Goal: Task Accomplishment & Management: Complete application form

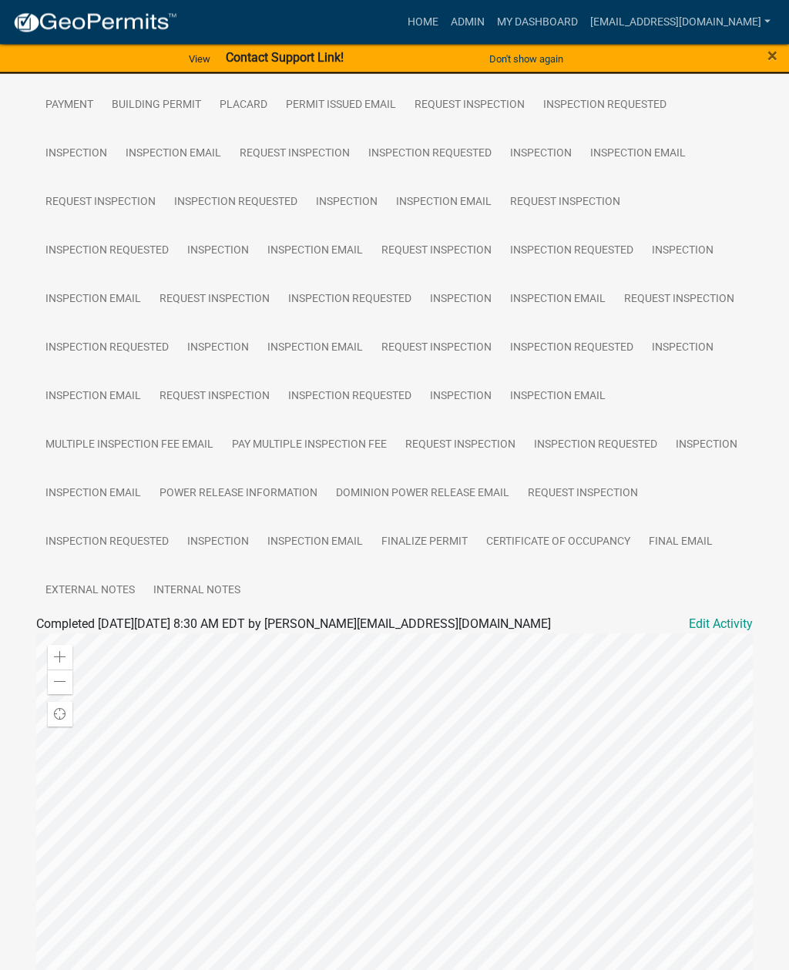
scroll to position [725, 0]
click at [221, 536] on link "Inspection" at bounding box center [218, 541] width 80 height 49
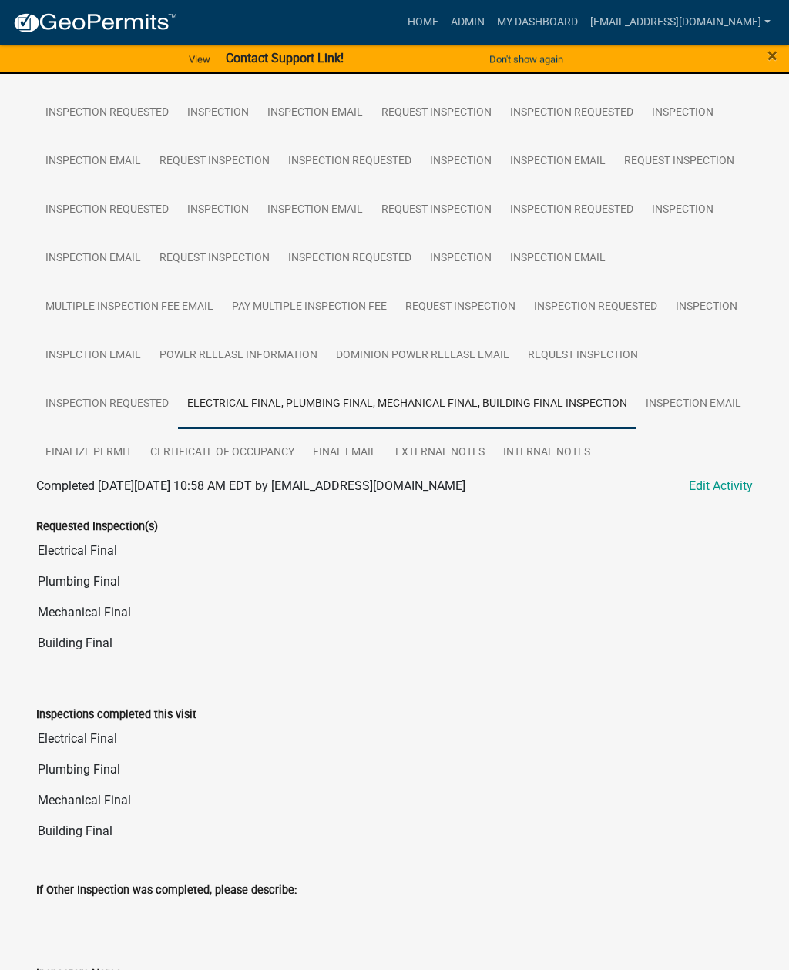
scroll to position [858, 0]
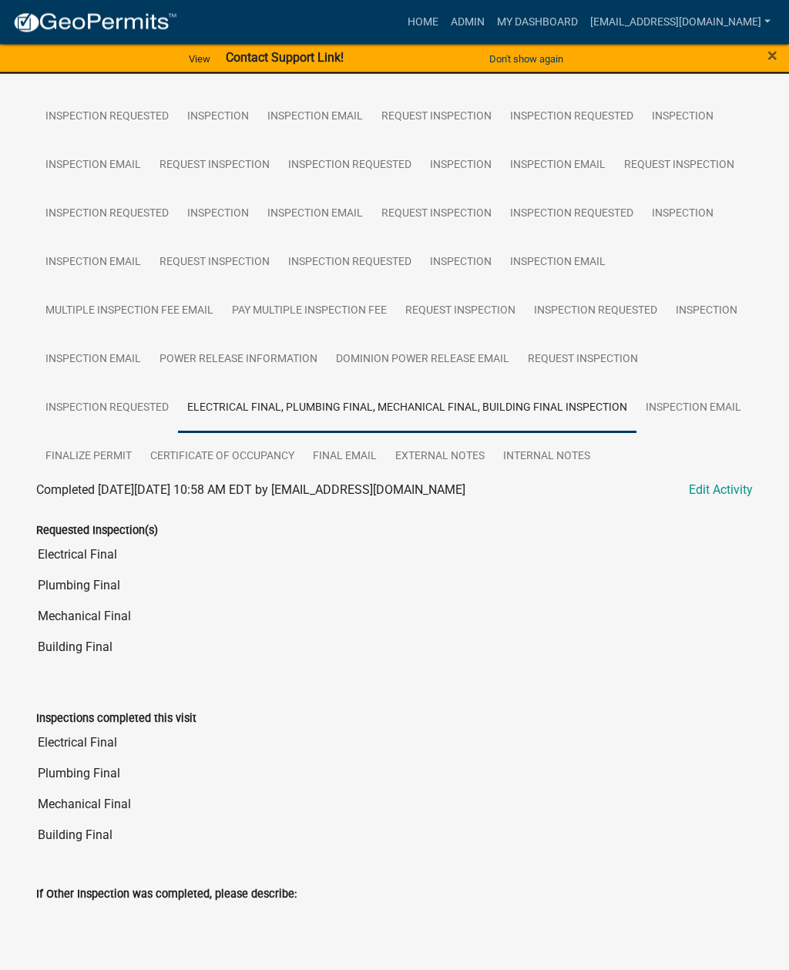
click at [714, 485] on link "Edit Activity" at bounding box center [721, 491] width 64 height 18
select select "2d9ba1e5-2fdd-4b15-98d0-073dcbeb5880"
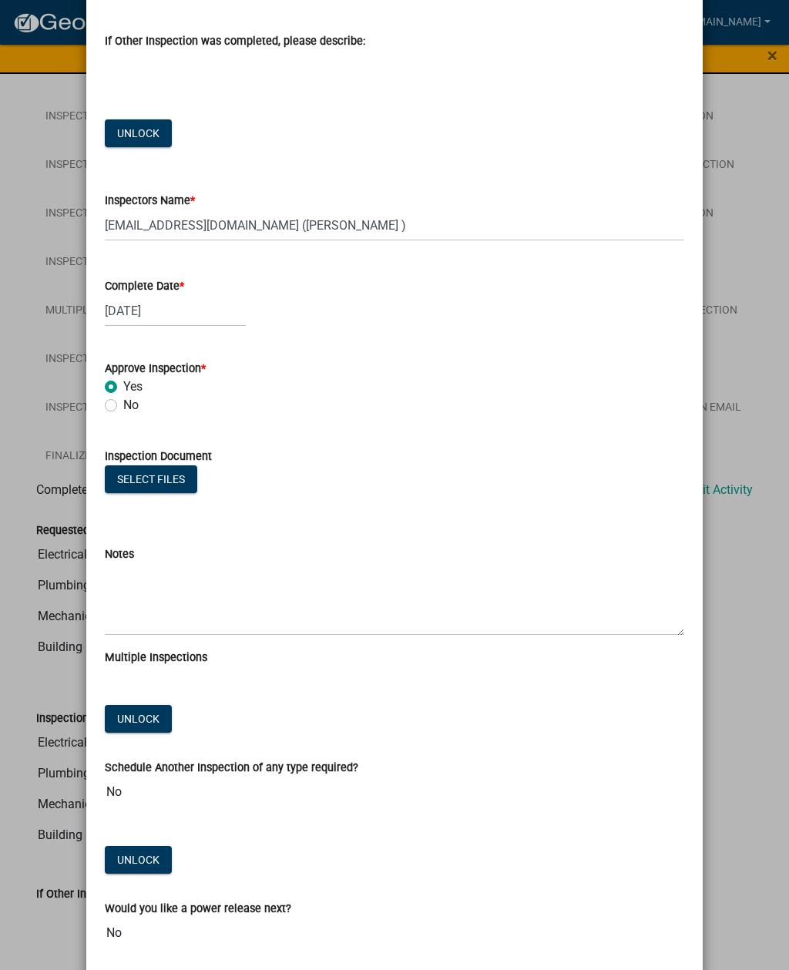
scroll to position [689, 0]
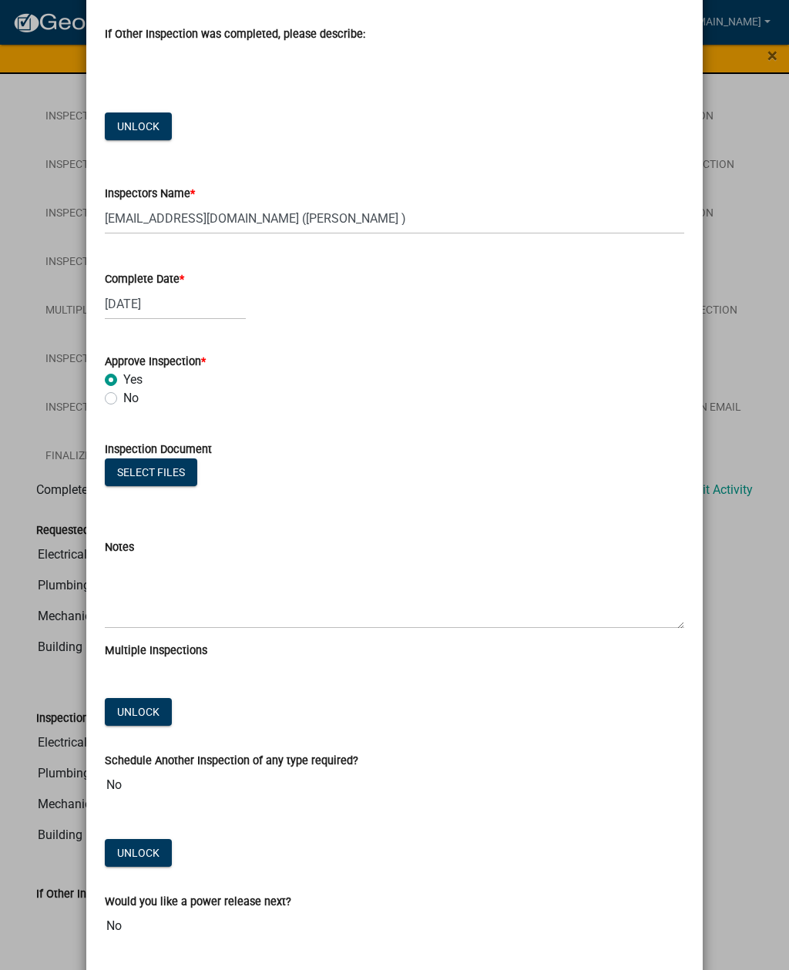
click at [162, 467] on button "Select files" at bounding box center [151, 473] width 92 height 28
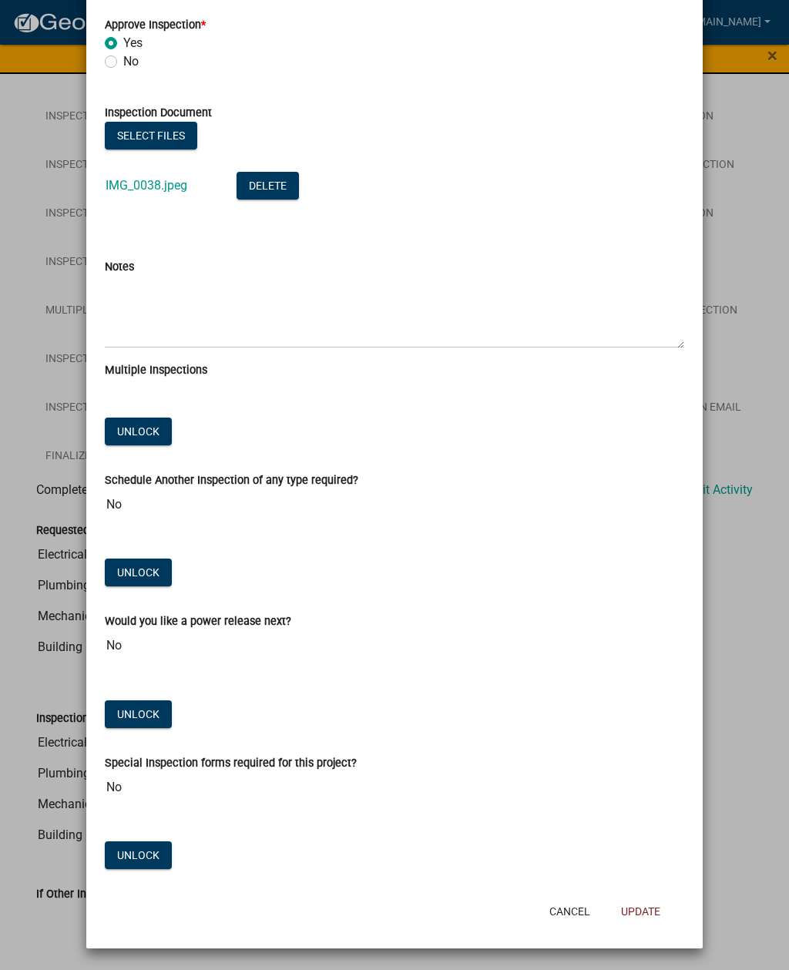
scroll to position [1026, 0]
click at [643, 916] on button "Update" at bounding box center [641, 912] width 64 height 28
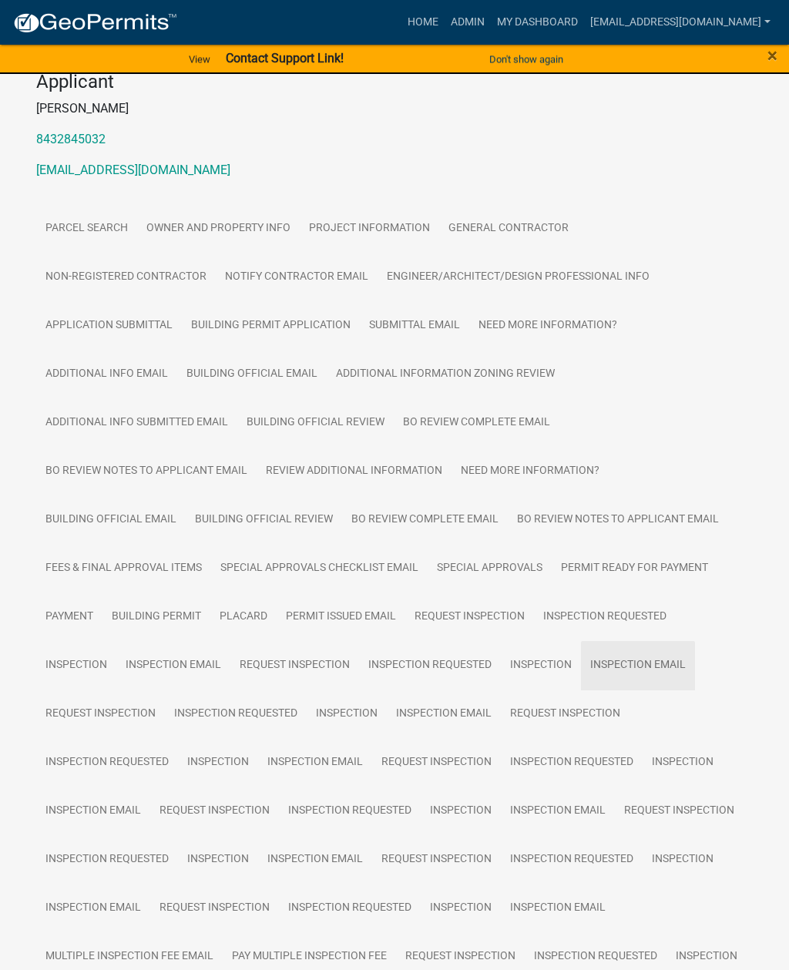
scroll to position [0, 0]
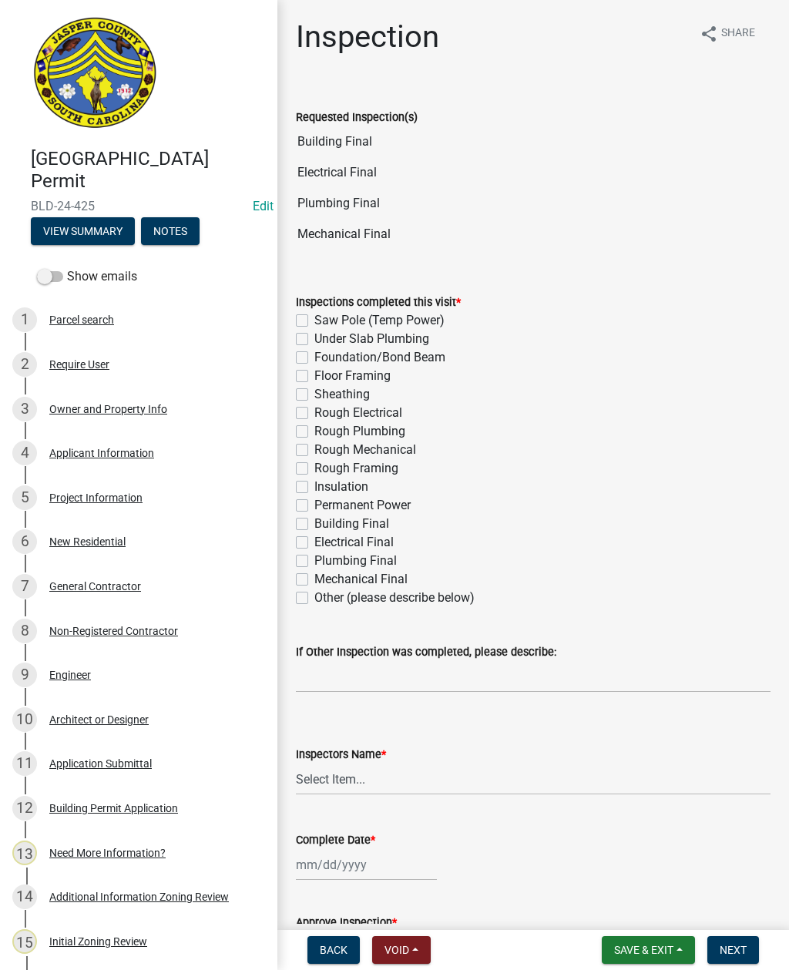
click at [314, 523] on label "Building Final" at bounding box center [351, 524] width 75 height 18
click at [314, 523] on input "Building Final" at bounding box center [319, 520] width 10 height 10
checkbox input "true"
checkbox input "false"
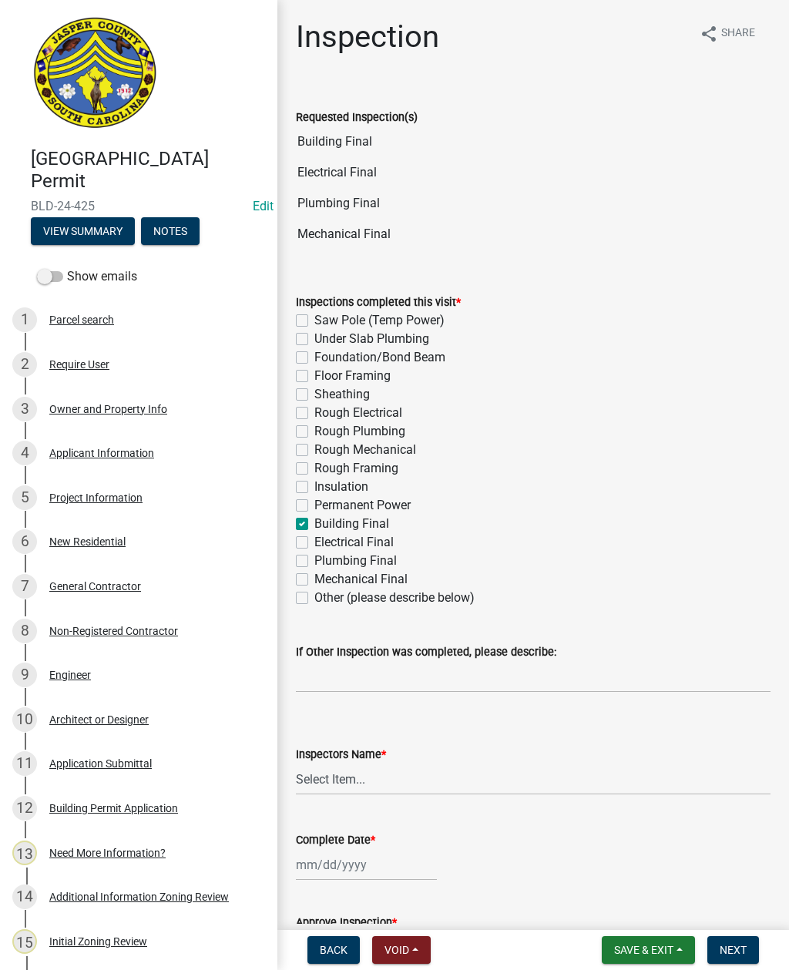
checkbox input "false"
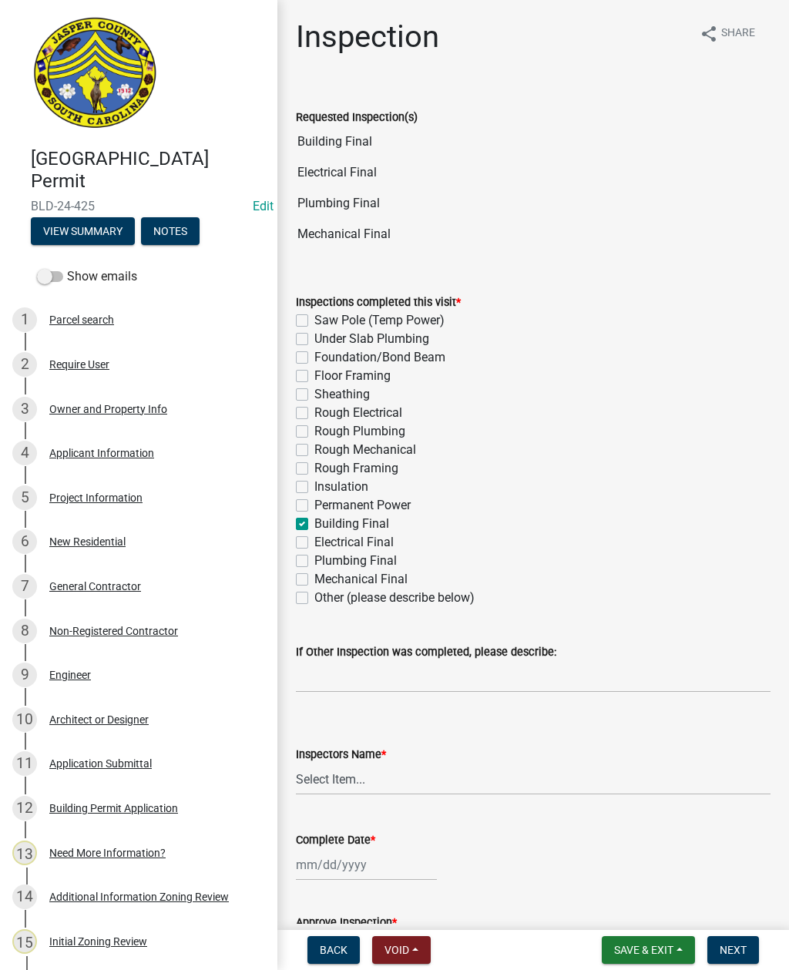
checkbox input "false"
checkbox input "true"
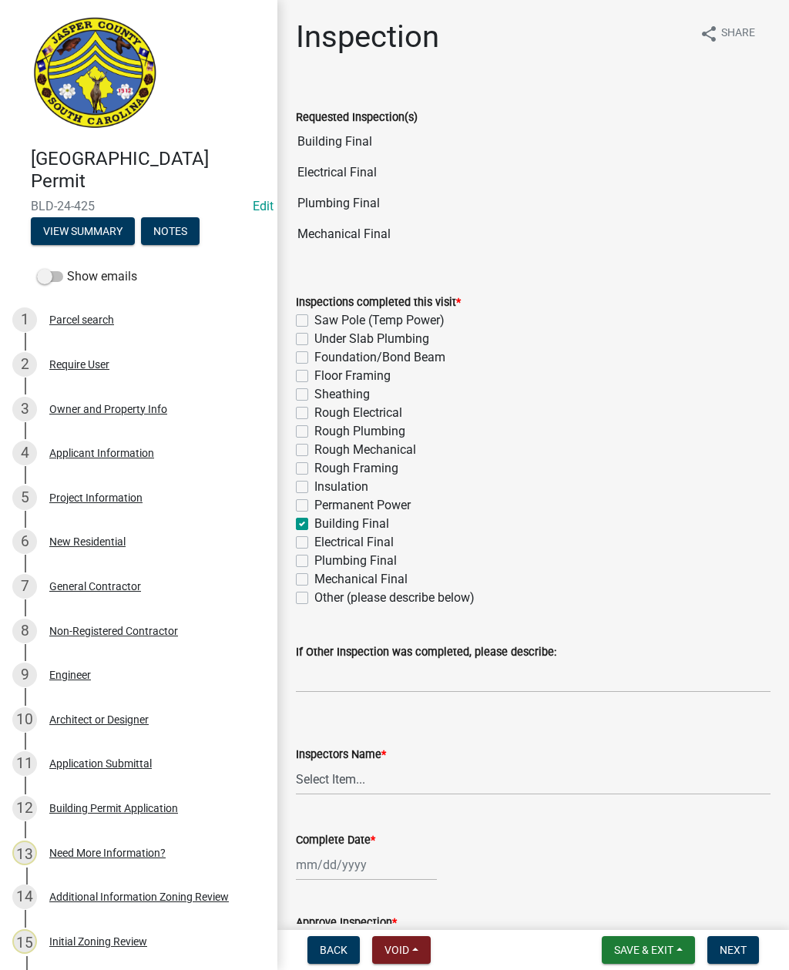
checkbox input "false"
click at [314, 540] on label "Electrical Final" at bounding box center [353, 542] width 79 height 18
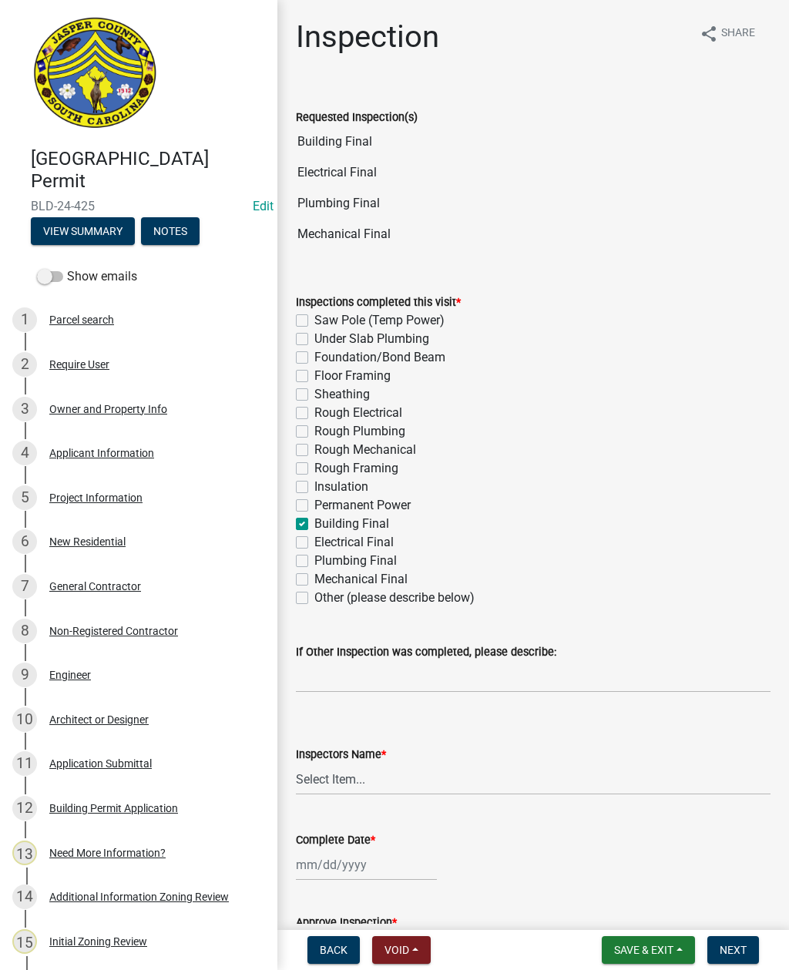
click at [314, 540] on input "Electrical Final" at bounding box center [319, 538] width 10 height 10
checkbox input "true"
checkbox input "false"
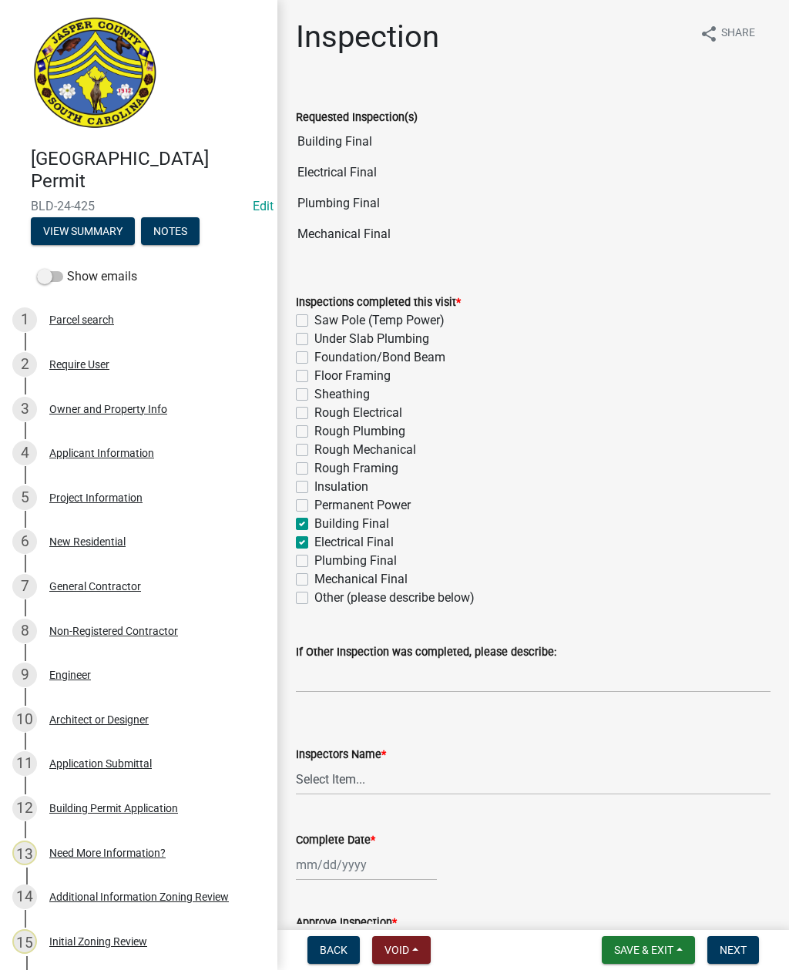
checkbox input "false"
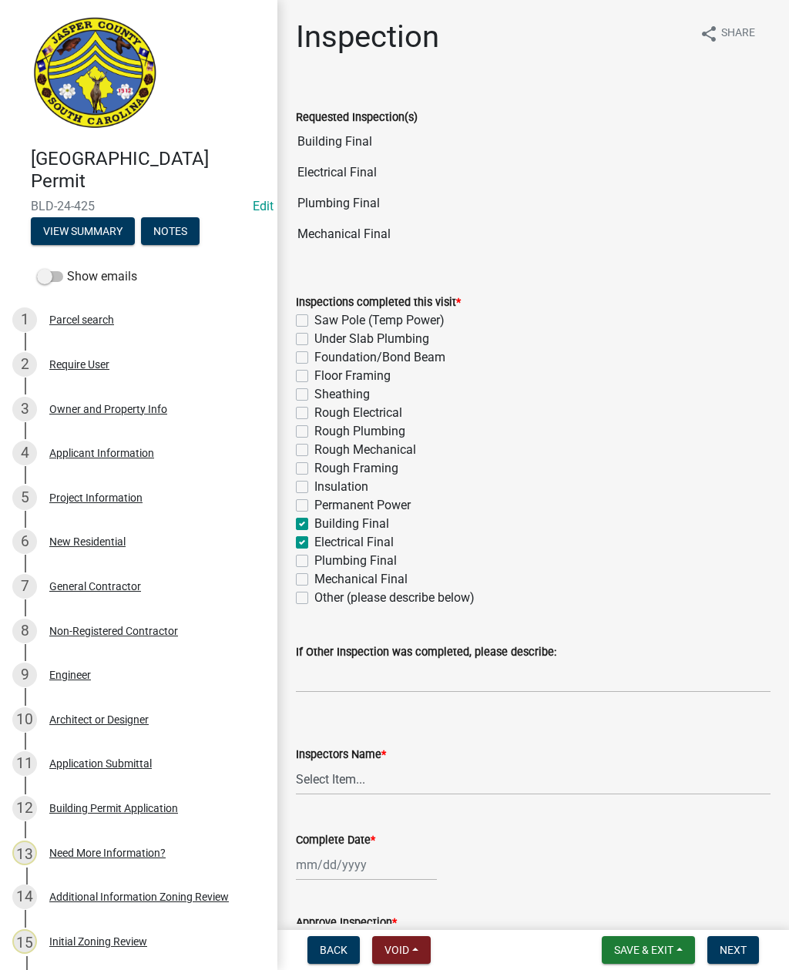
checkbox input "false"
checkbox input "true"
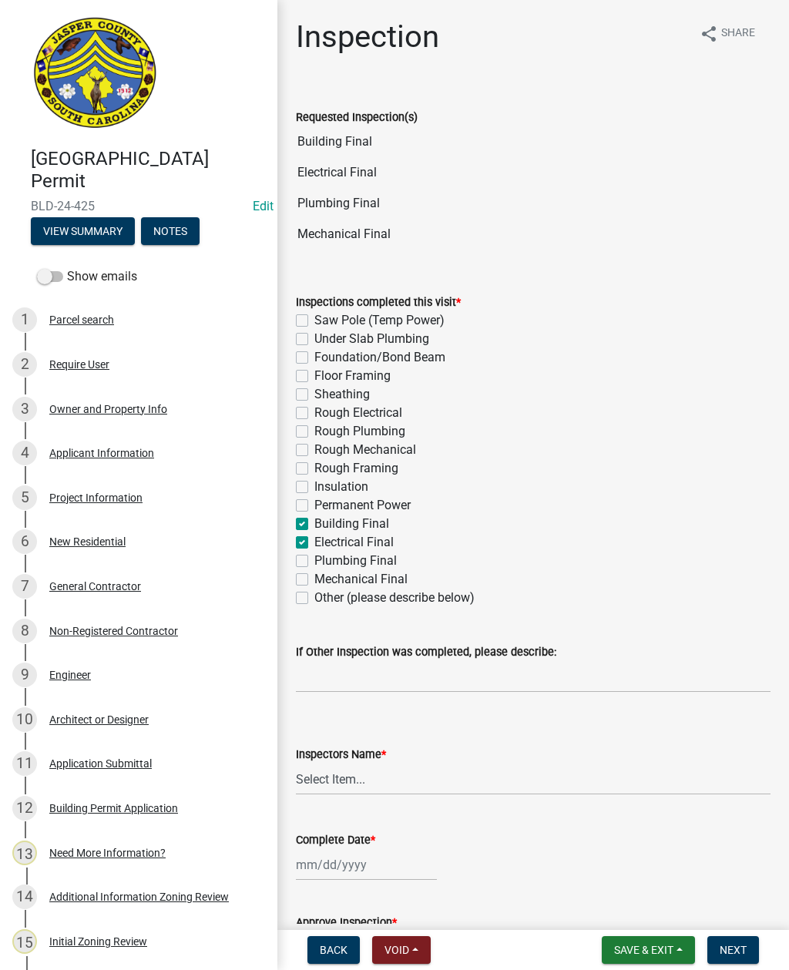
checkbox input "false"
click at [314, 565] on label "Plumbing Final" at bounding box center [355, 561] width 82 height 18
click at [314, 562] on input "Plumbing Final" at bounding box center [319, 557] width 10 height 10
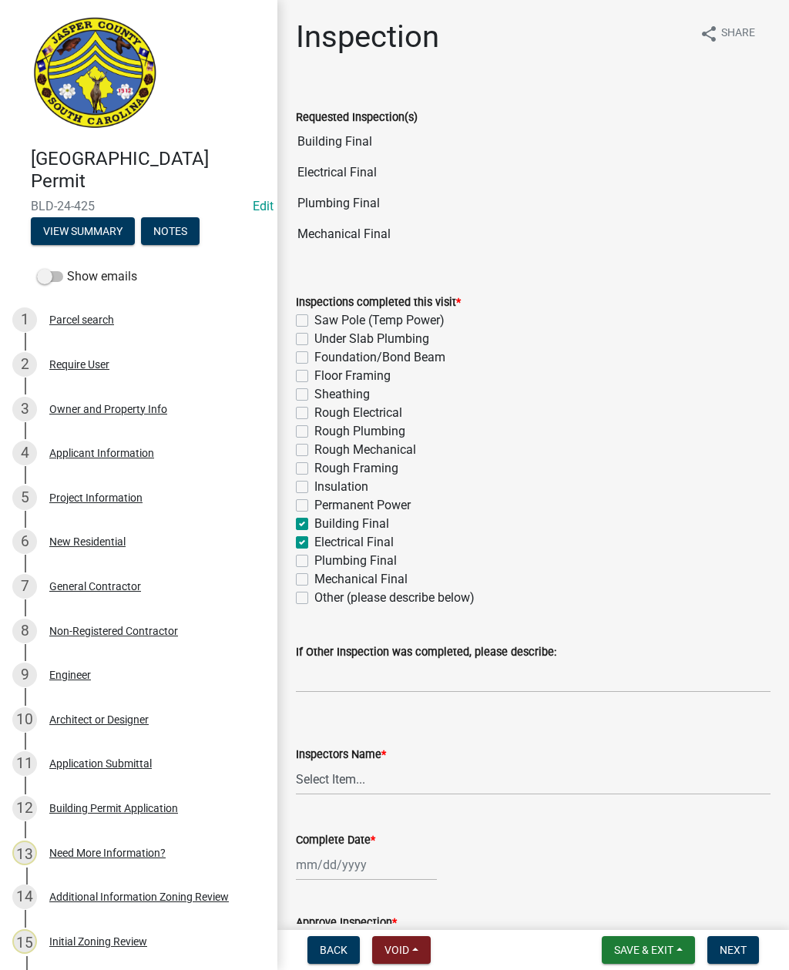
checkbox input "true"
checkbox input "false"
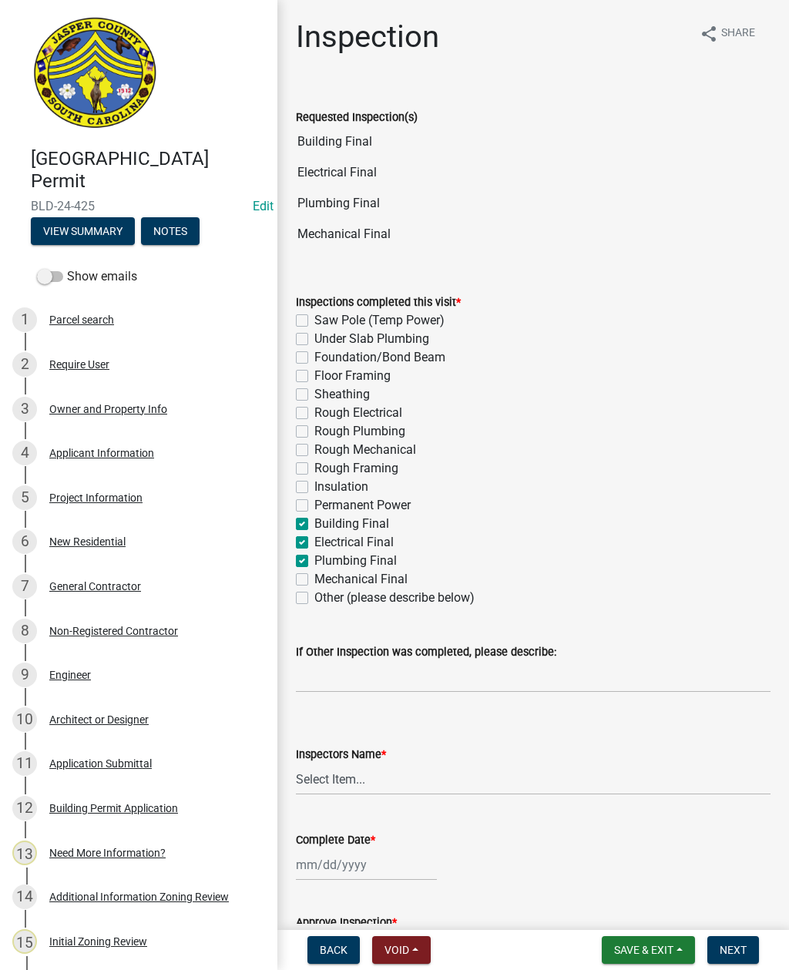
checkbox input "false"
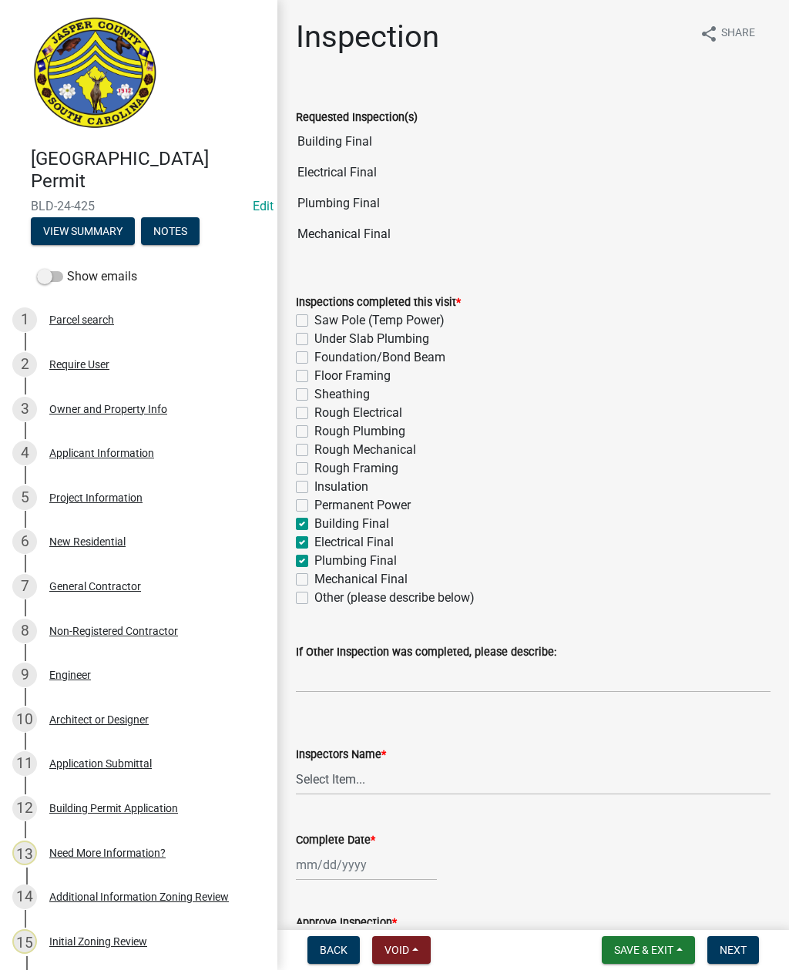
checkbox input "false"
checkbox input "true"
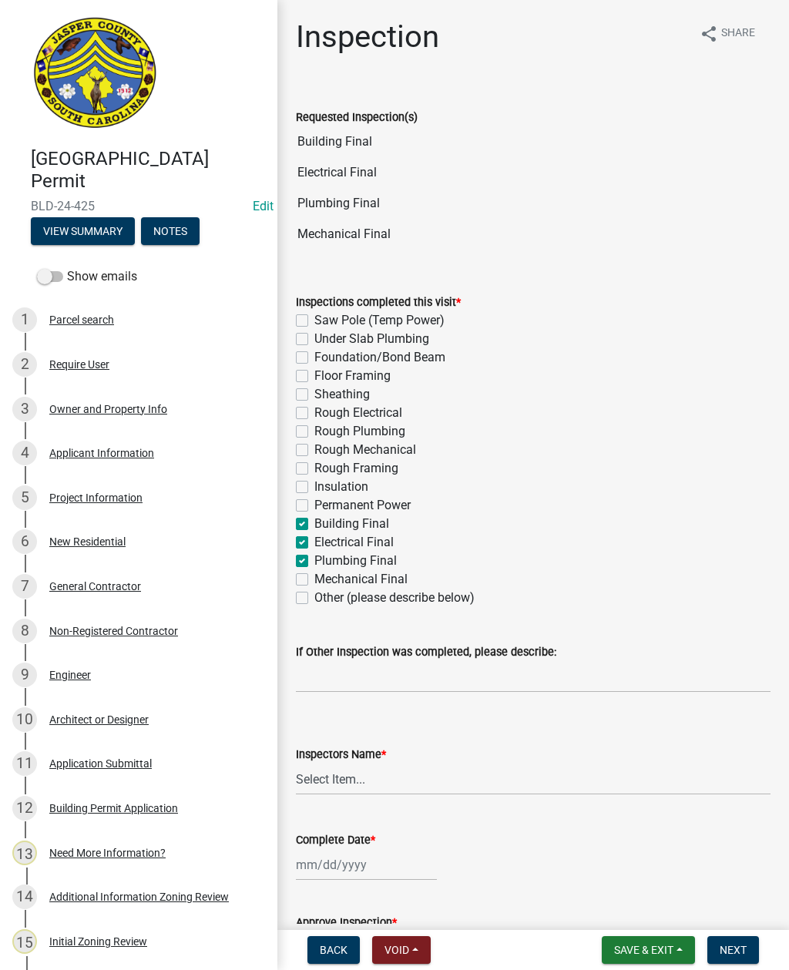
checkbox input "false"
click at [314, 580] on label "Mechanical Final" at bounding box center [360, 579] width 93 height 18
click at [314, 580] on input "Mechanical Final" at bounding box center [319, 575] width 10 height 10
checkbox input "true"
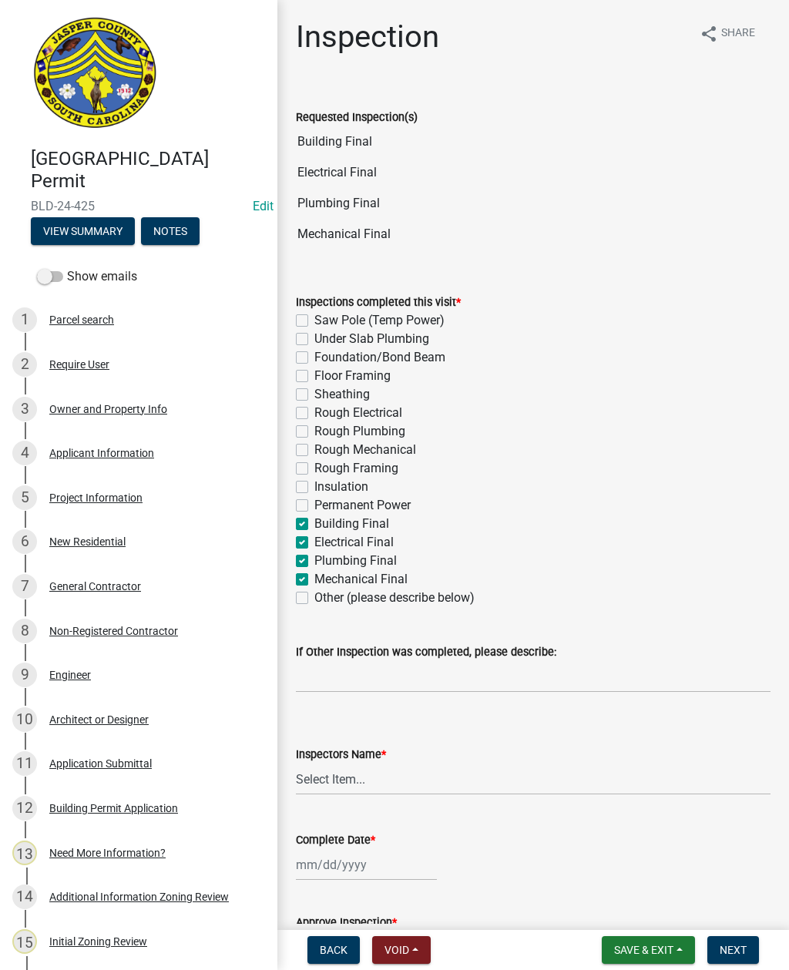
checkbox input "false"
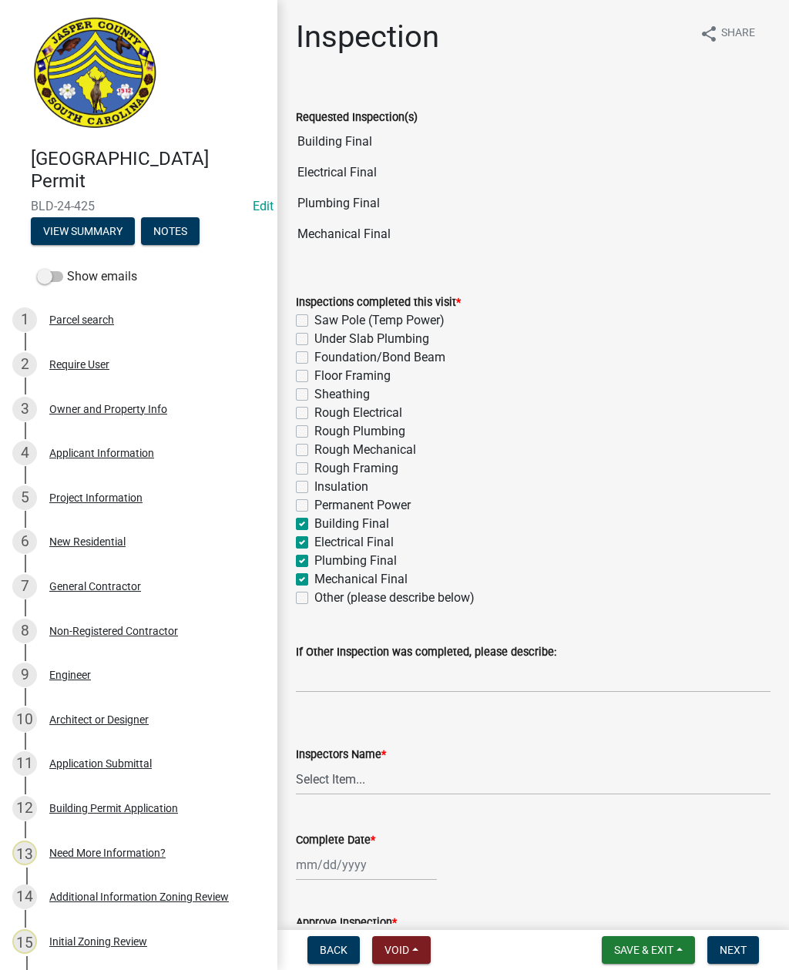
checkbox input "false"
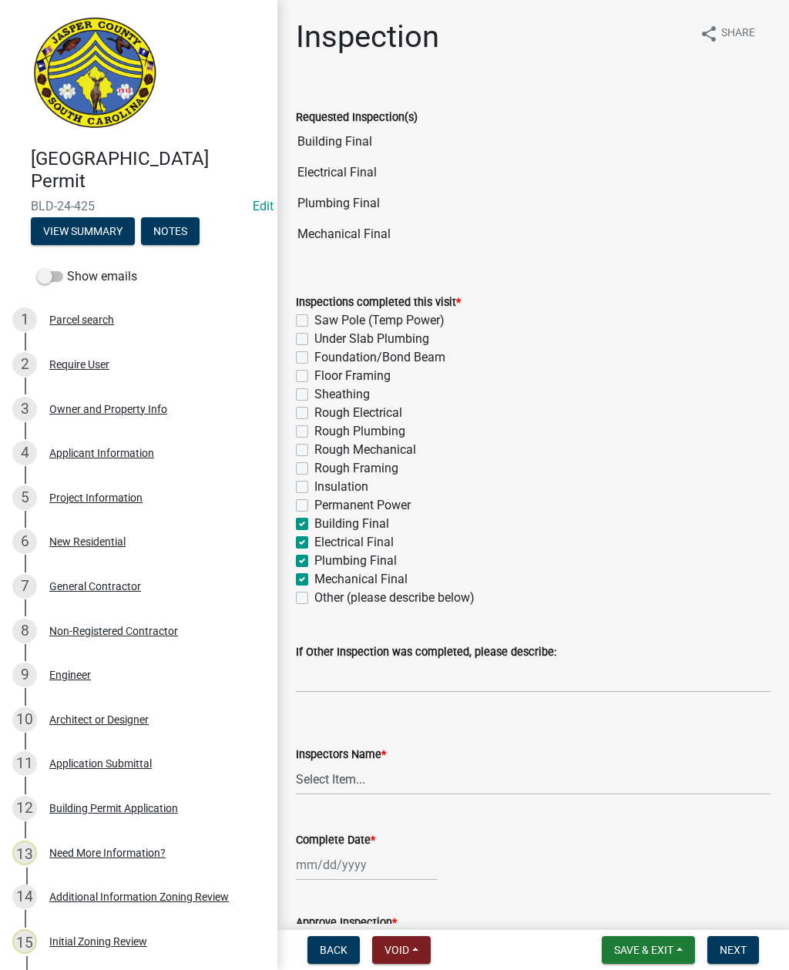
checkbox input "false"
checkbox input "true"
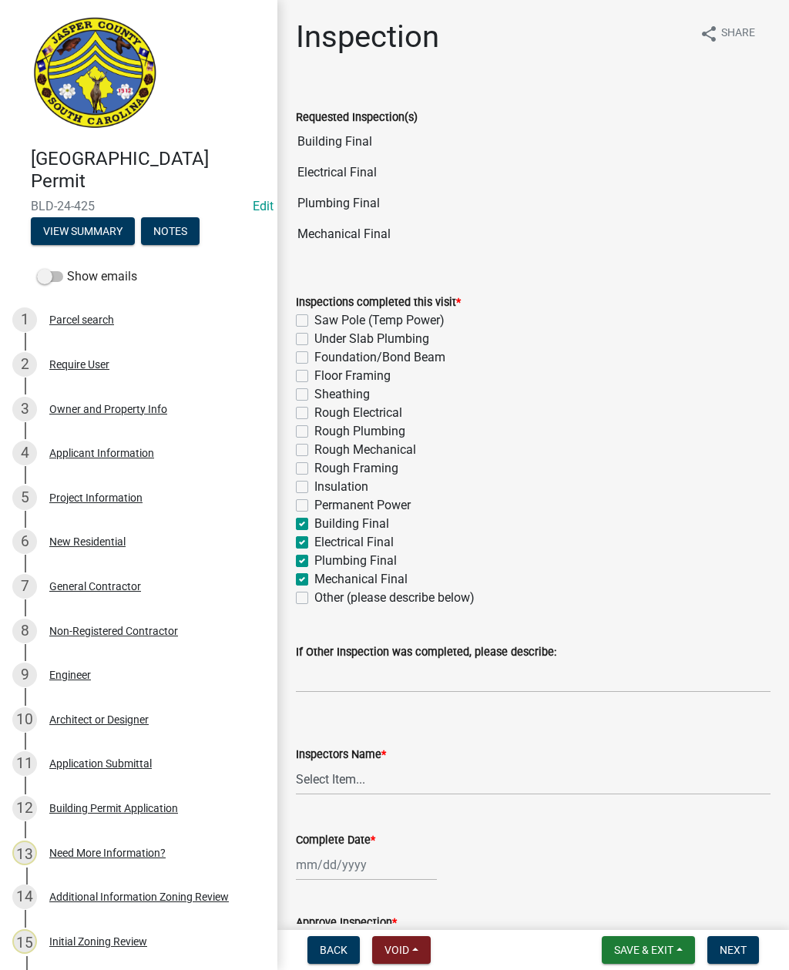
checkbox input "false"
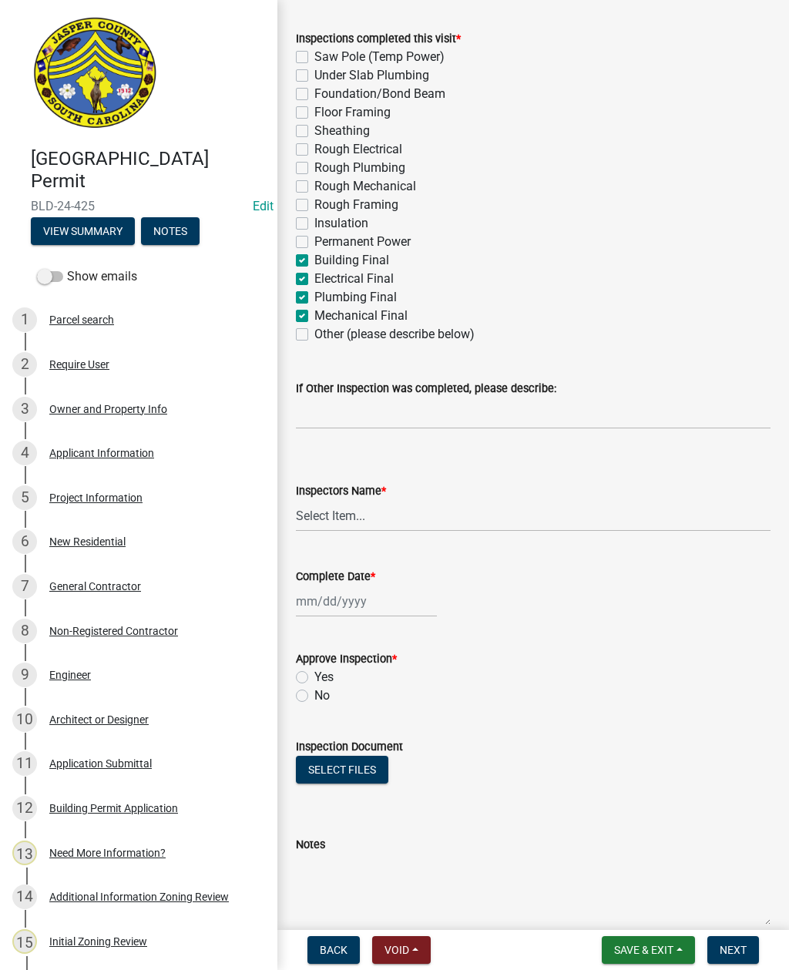
scroll to position [265, 0]
click at [319, 526] on select "Select Item... jcorwin@jaspercounty.gov (John Corwin ) rcampbell (Ryan Campbell)" at bounding box center [533, 515] width 475 height 32
select select "2d9ba1e5-2fdd-4b15-98d0-073dcbeb5880"
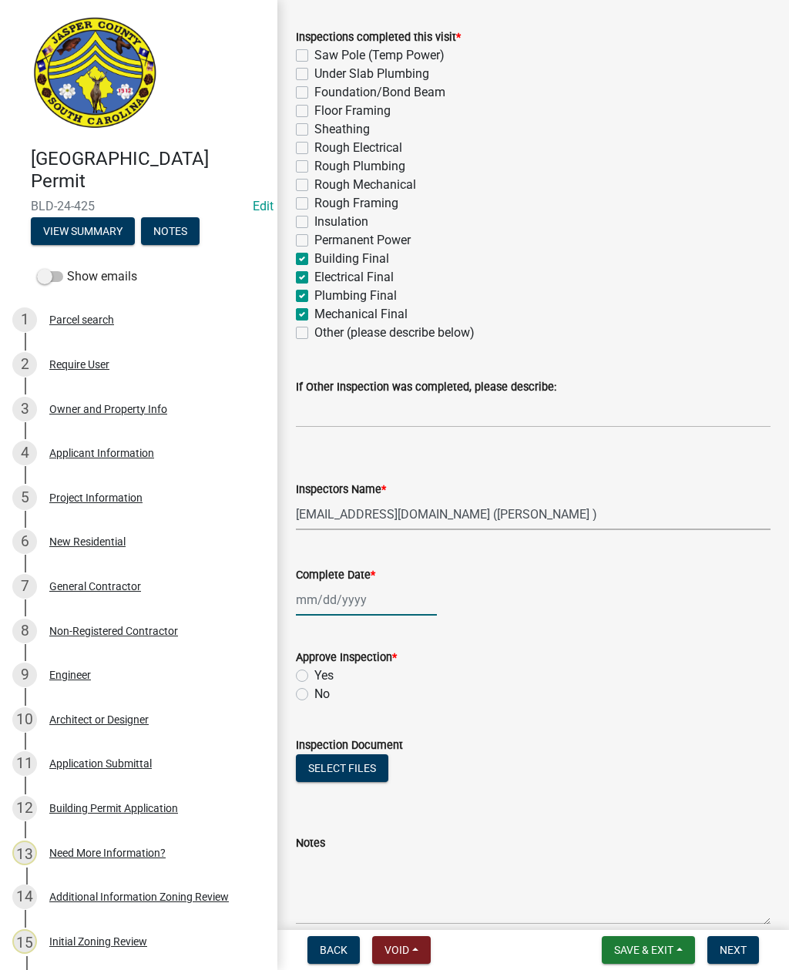
click at [335, 606] on div at bounding box center [366, 600] width 141 height 32
select select "9"
select select "2025"
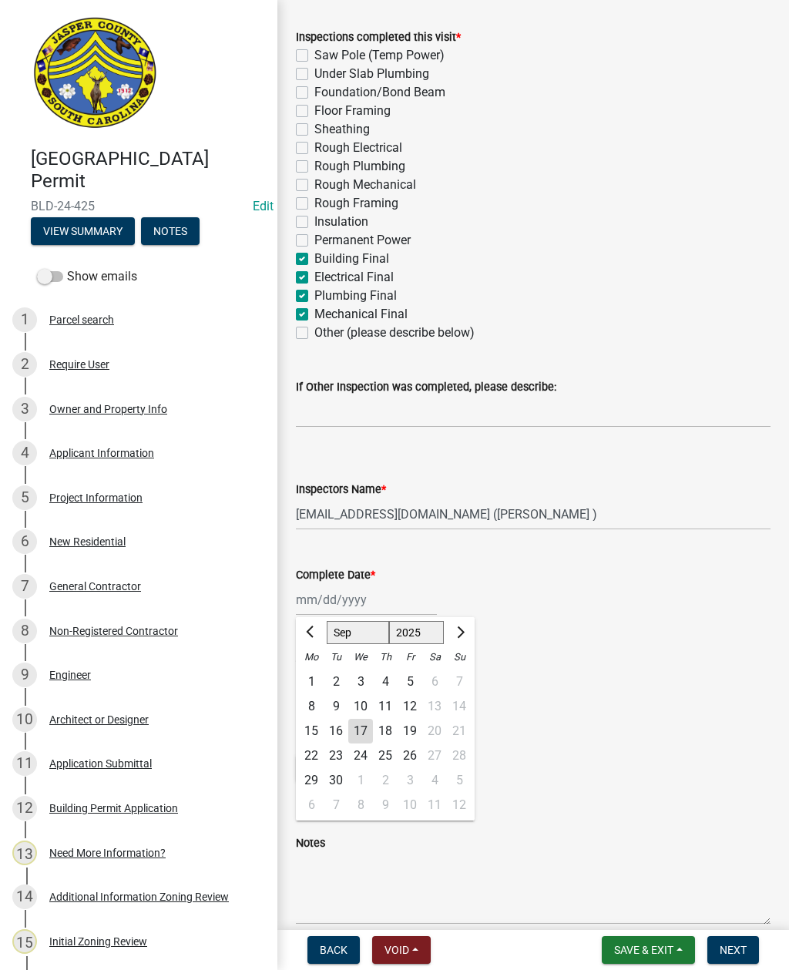
click at [368, 731] on div "17" at bounding box center [360, 731] width 25 height 25
type input "09/17/2025"
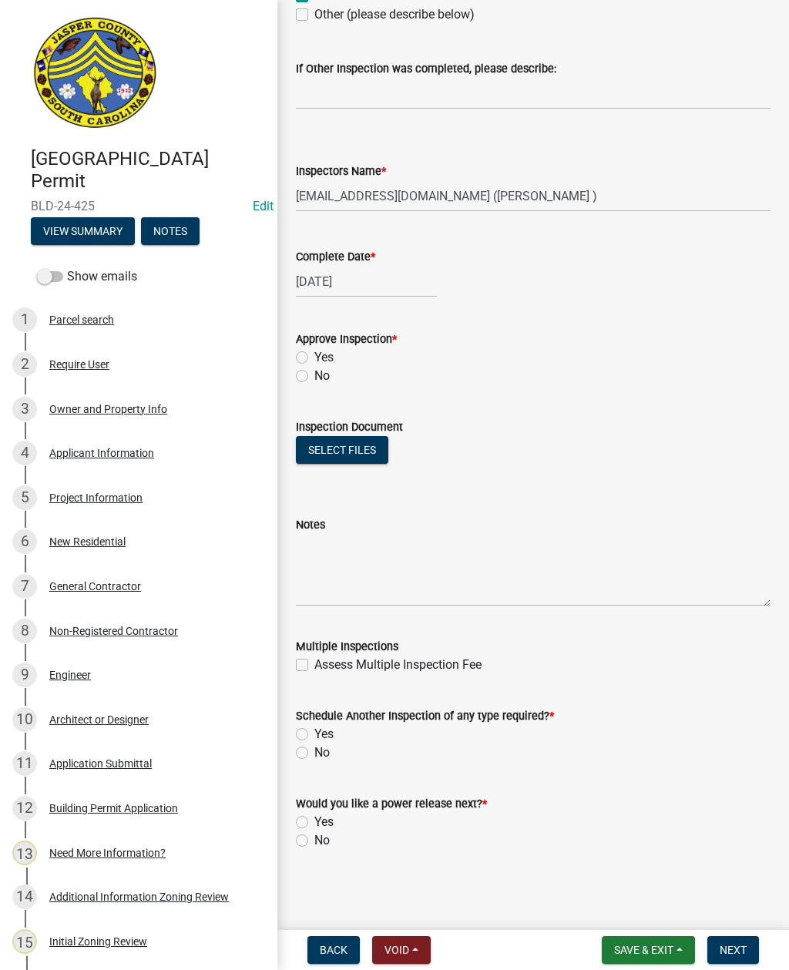
scroll to position [583, 0]
click at [314, 845] on label "No" at bounding box center [321, 841] width 15 height 18
click at [314, 842] on input "No" at bounding box center [319, 837] width 10 height 10
radio input "true"
click at [333, 451] on button "Select files" at bounding box center [342, 450] width 92 height 28
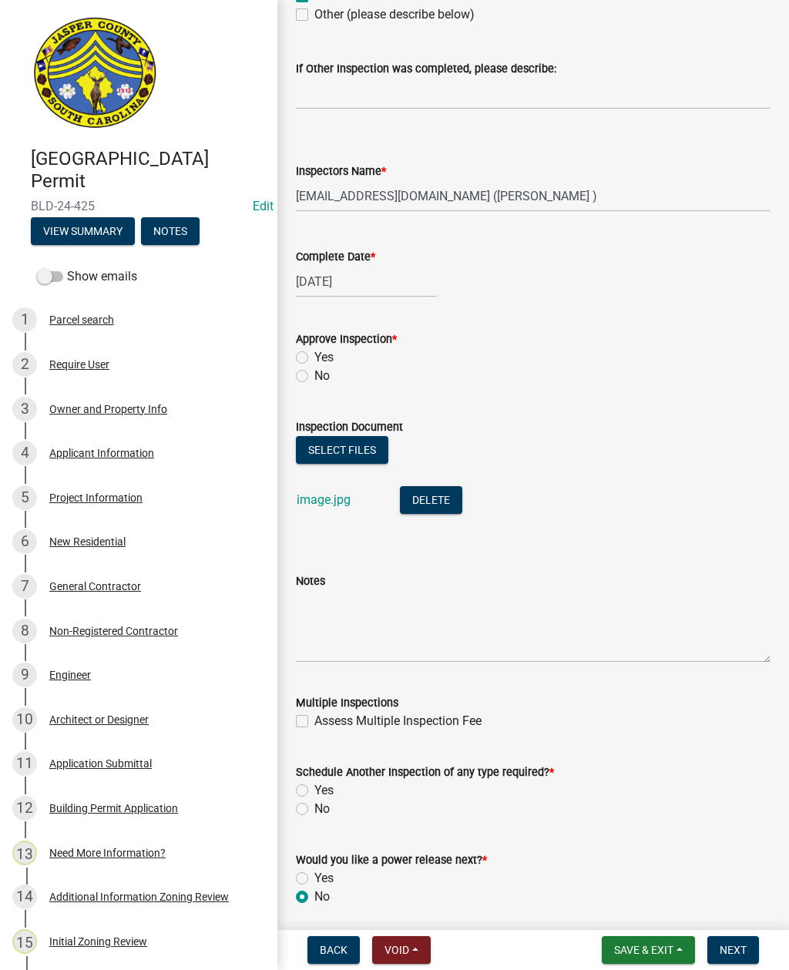
click at [337, 449] on button "Select files" at bounding box center [342, 450] width 92 height 28
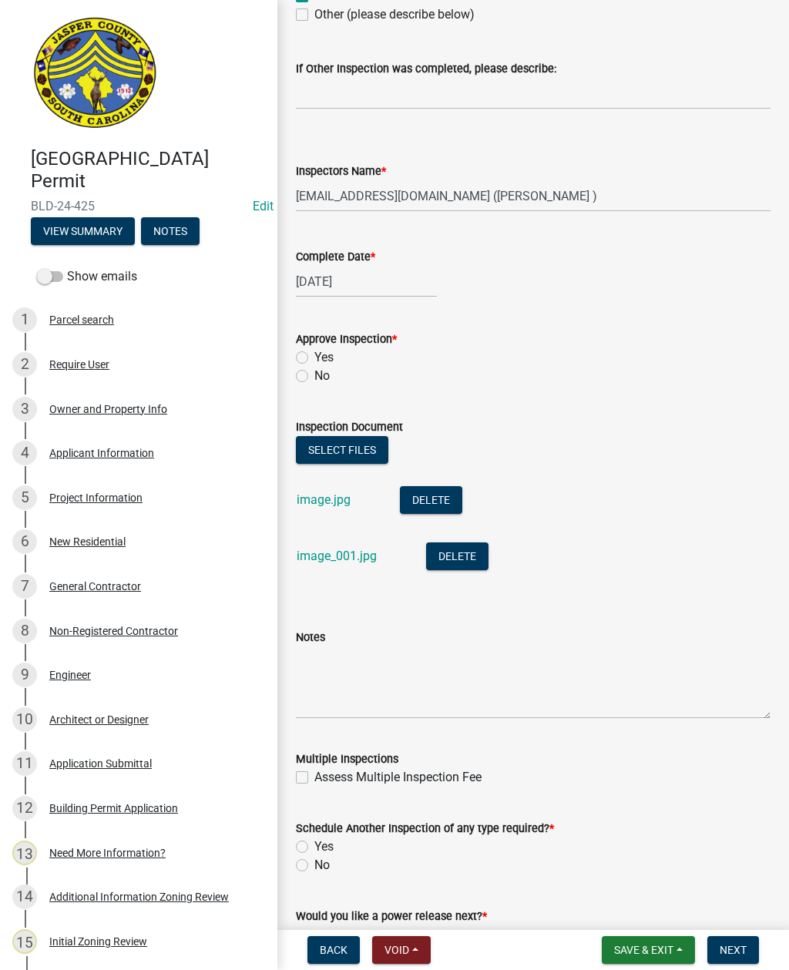
click at [345, 447] on button "Select files" at bounding box center [342, 450] width 92 height 28
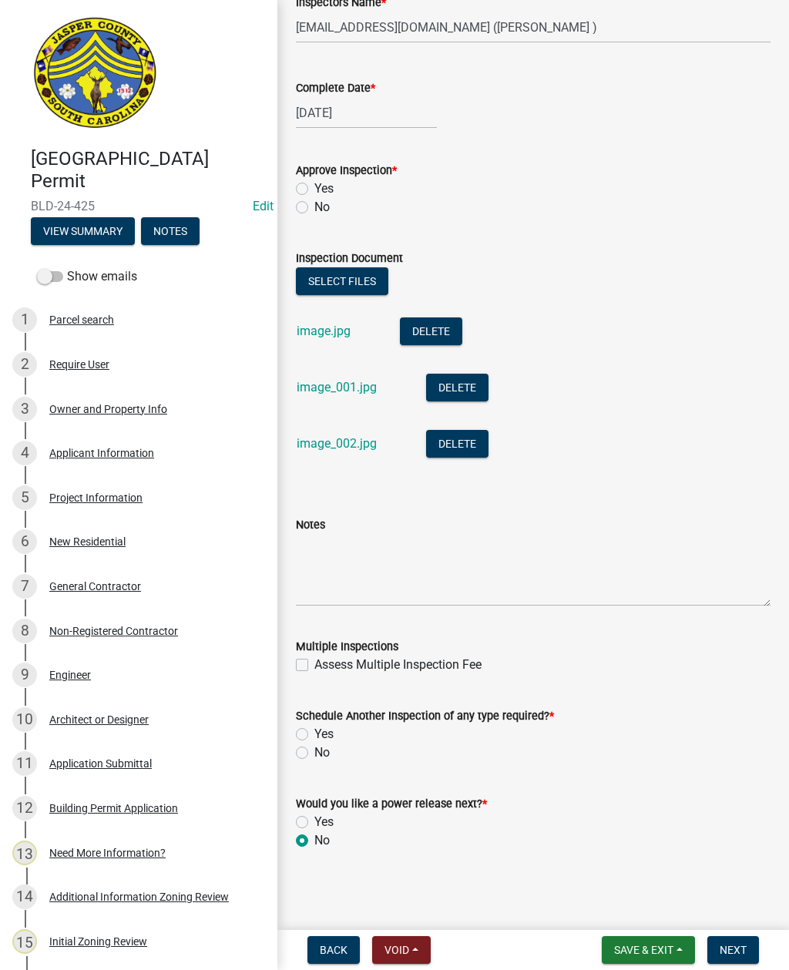
scroll to position [752, 0]
click at [314, 187] on label "Yes" at bounding box center [323, 189] width 19 height 18
click at [314, 187] on input "Yes" at bounding box center [319, 185] width 10 height 10
radio input "true"
click at [314, 757] on label "No" at bounding box center [321, 753] width 15 height 18
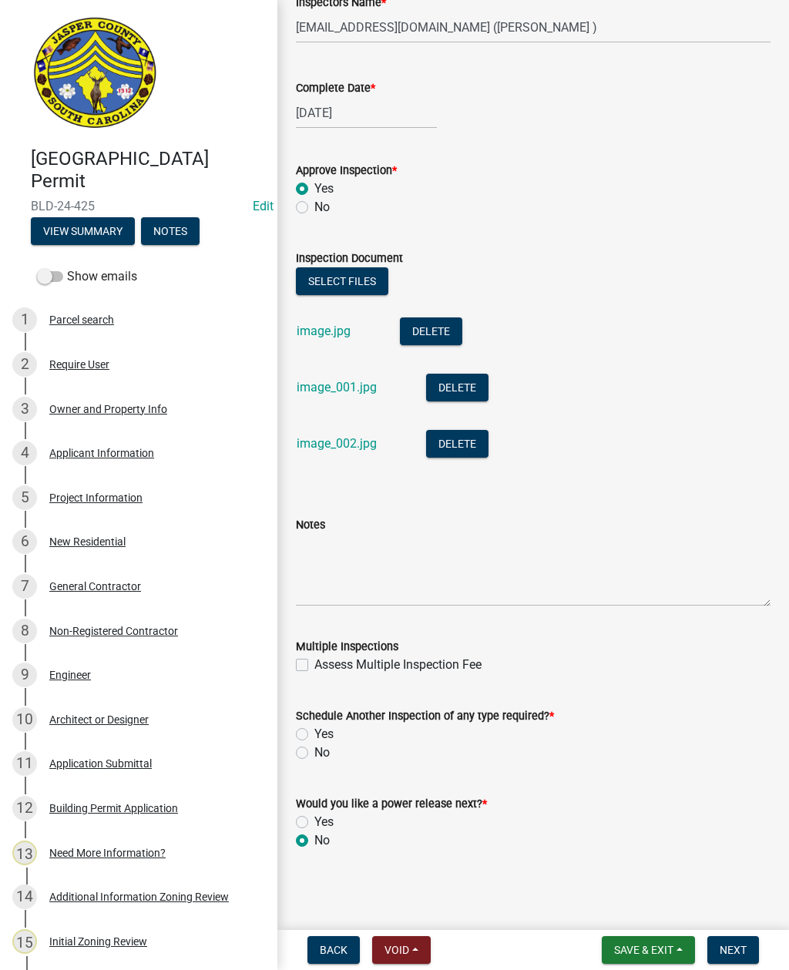
click at [314, 754] on input "No" at bounding box center [319, 749] width 10 height 10
radio input "true"
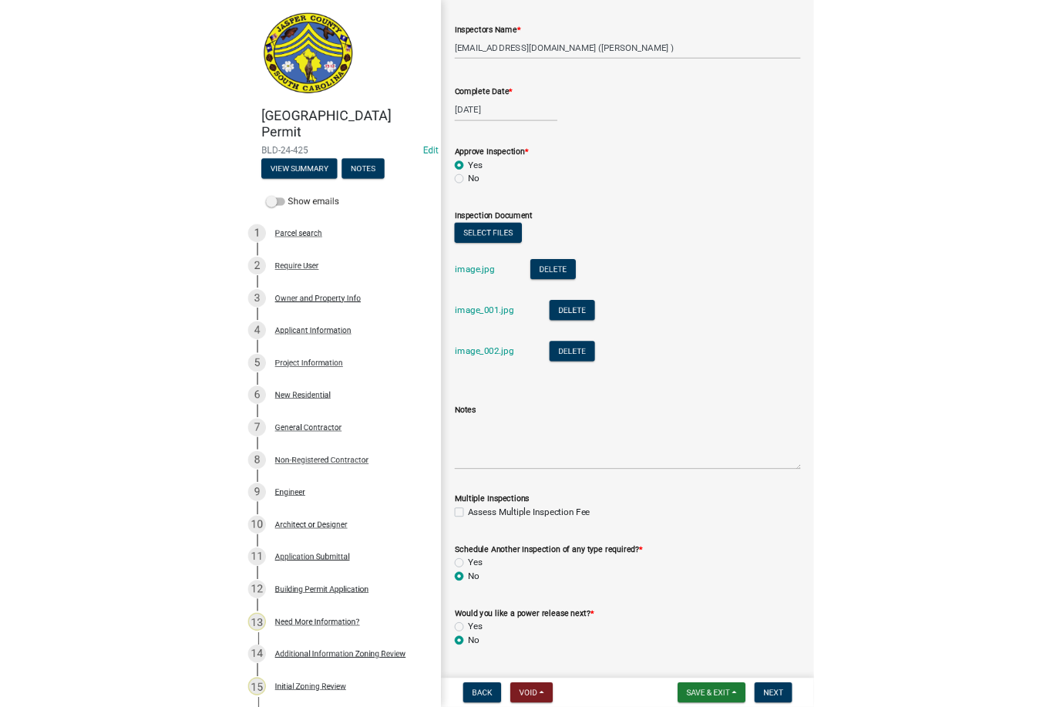
scroll to position [715, 0]
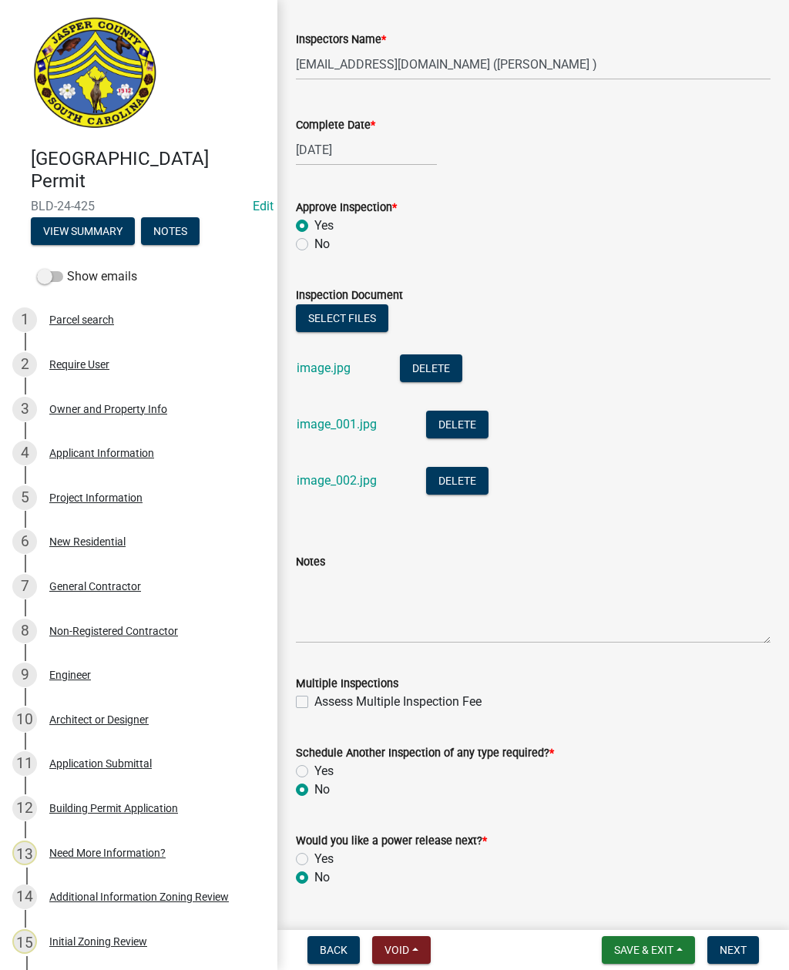
click at [346, 316] on button "Select files" at bounding box center [342, 318] width 92 height 28
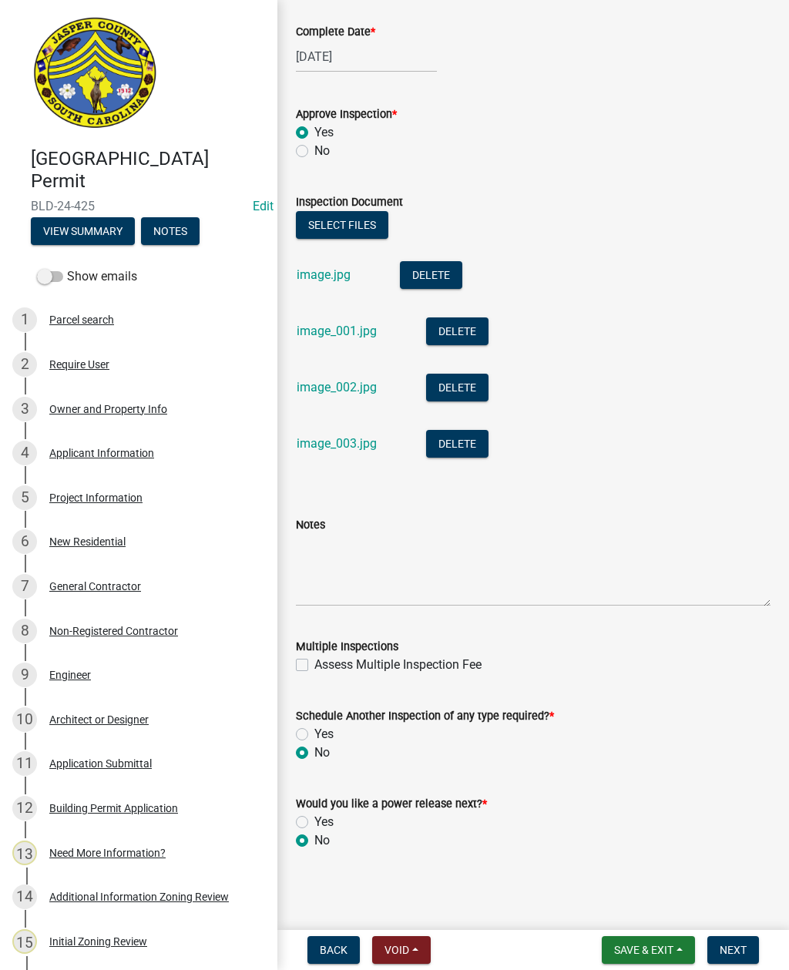
scroll to position [809, 0]
click at [732, 944] on span "Next" at bounding box center [733, 950] width 27 height 12
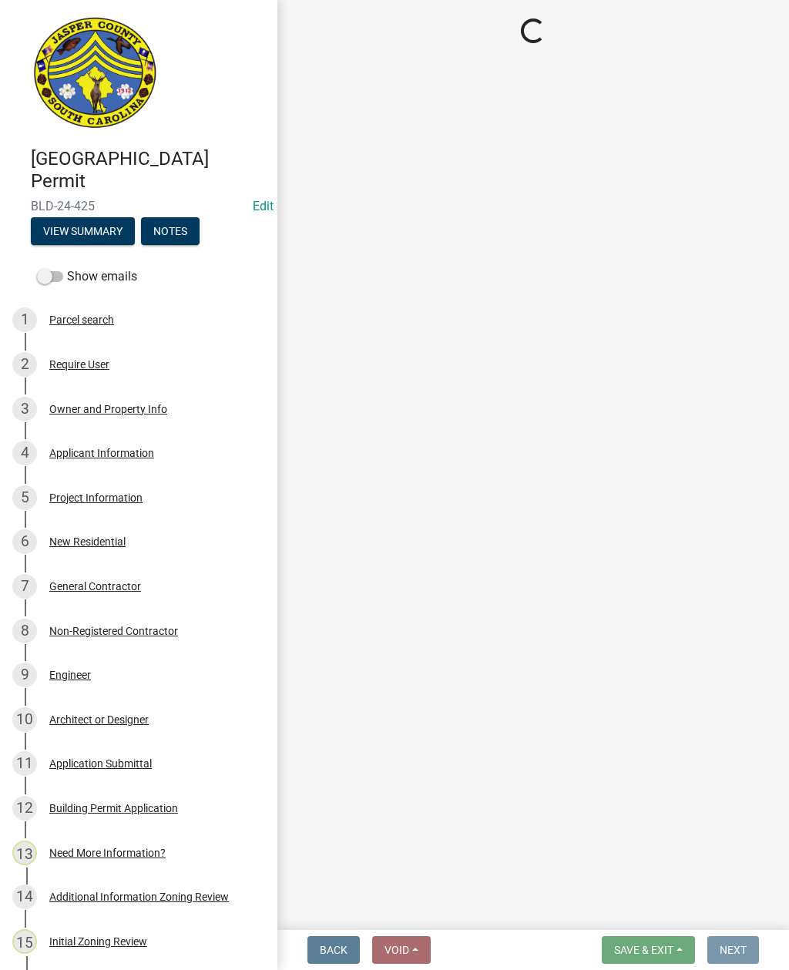
scroll to position [0, 0]
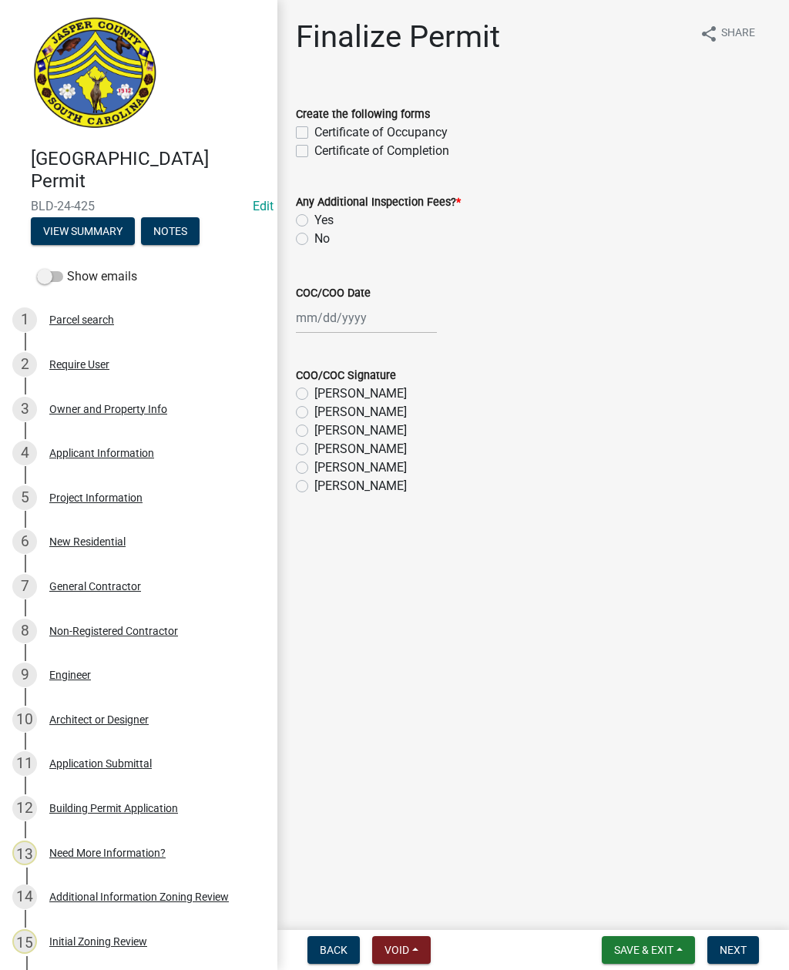
click at [314, 138] on label "Certificate of Occupancy" at bounding box center [380, 132] width 133 height 18
click at [314, 133] on input "Certificate of Occupancy" at bounding box center [319, 128] width 10 height 10
checkbox input "true"
checkbox input "false"
click at [357, 324] on div at bounding box center [366, 318] width 141 height 32
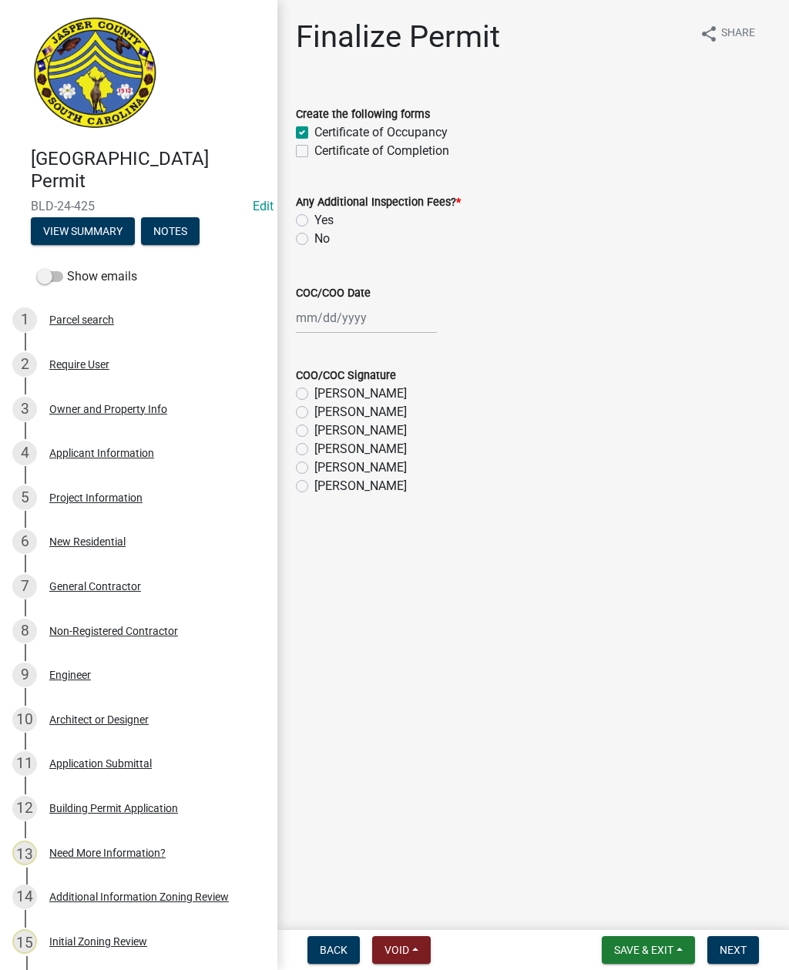
select select "9"
select select "2025"
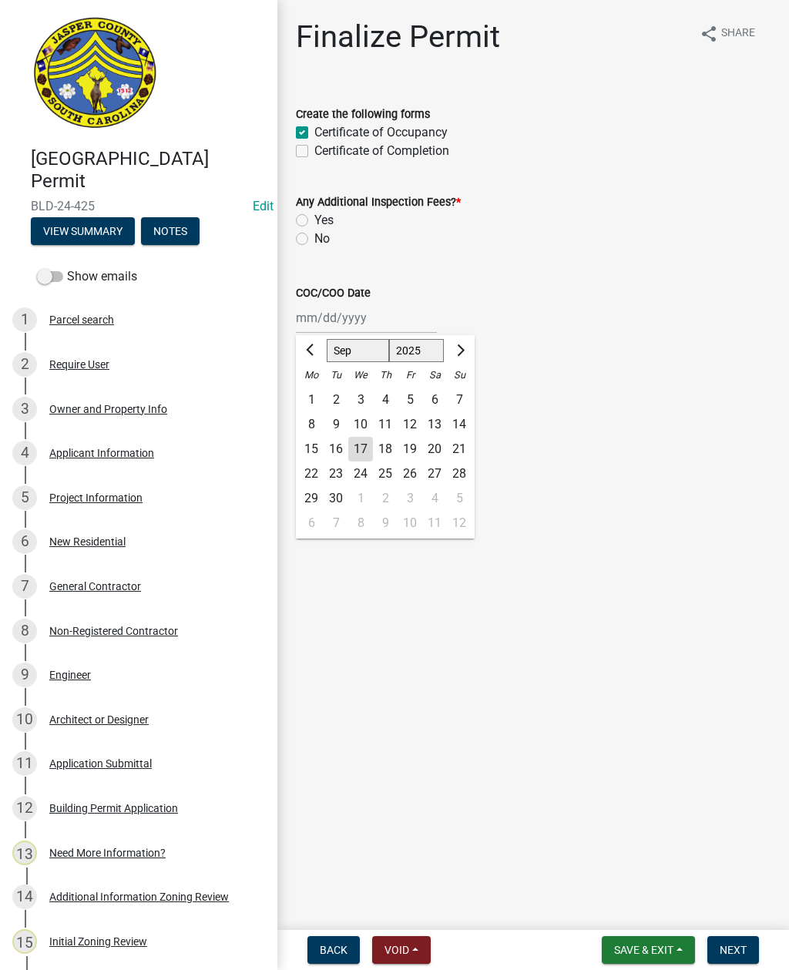
click at [371, 447] on div "17" at bounding box center [360, 449] width 25 height 25
type input "09/17/2025"
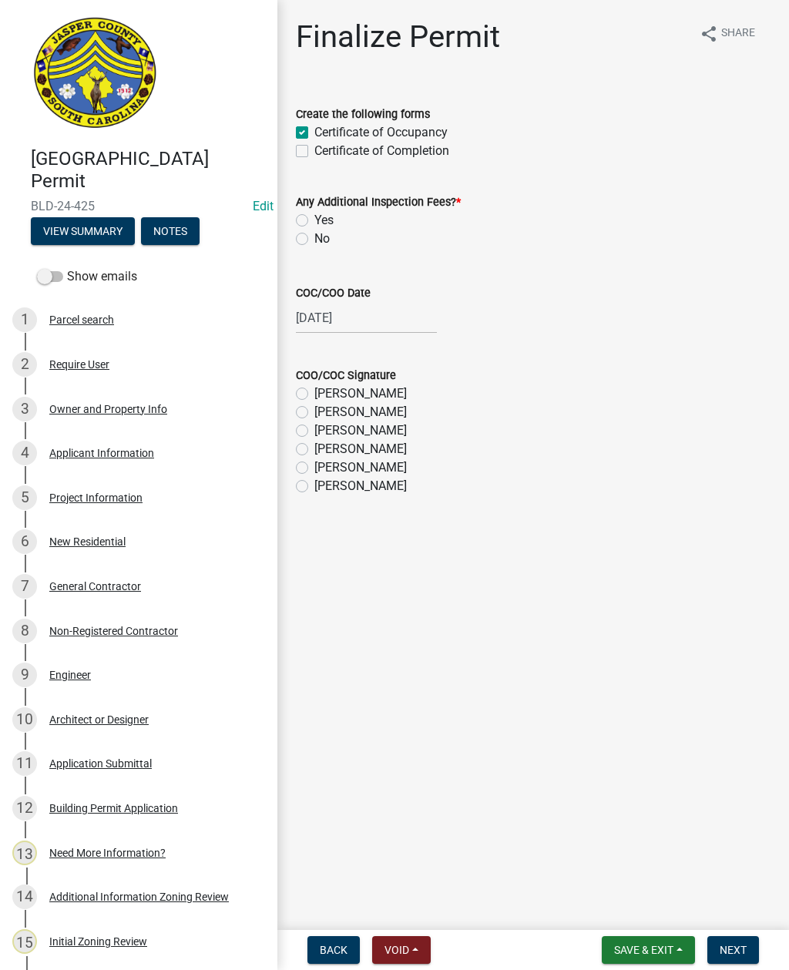
click at [301, 247] on div "No" at bounding box center [533, 239] width 475 height 18
click at [314, 241] on label "No" at bounding box center [321, 239] width 15 height 18
click at [314, 240] on input "No" at bounding box center [319, 235] width 10 height 10
radio input "true"
click at [314, 469] on label "Ryan Campbell" at bounding box center [360, 468] width 92 height 18
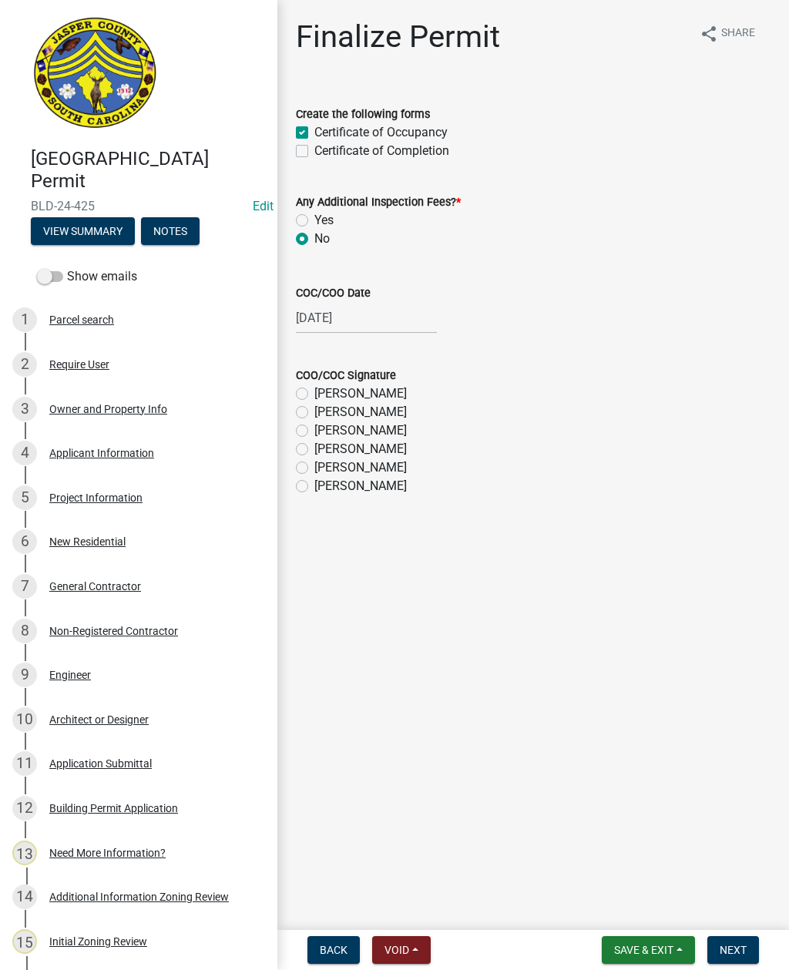
click at [314, 469] on input "Ryan Campbell" at bounding box center [319, 464] width 10 height 10
radio input "true"
click at [732, 951] on span "Next" at bounding box center [733, 950] width 27 height 12
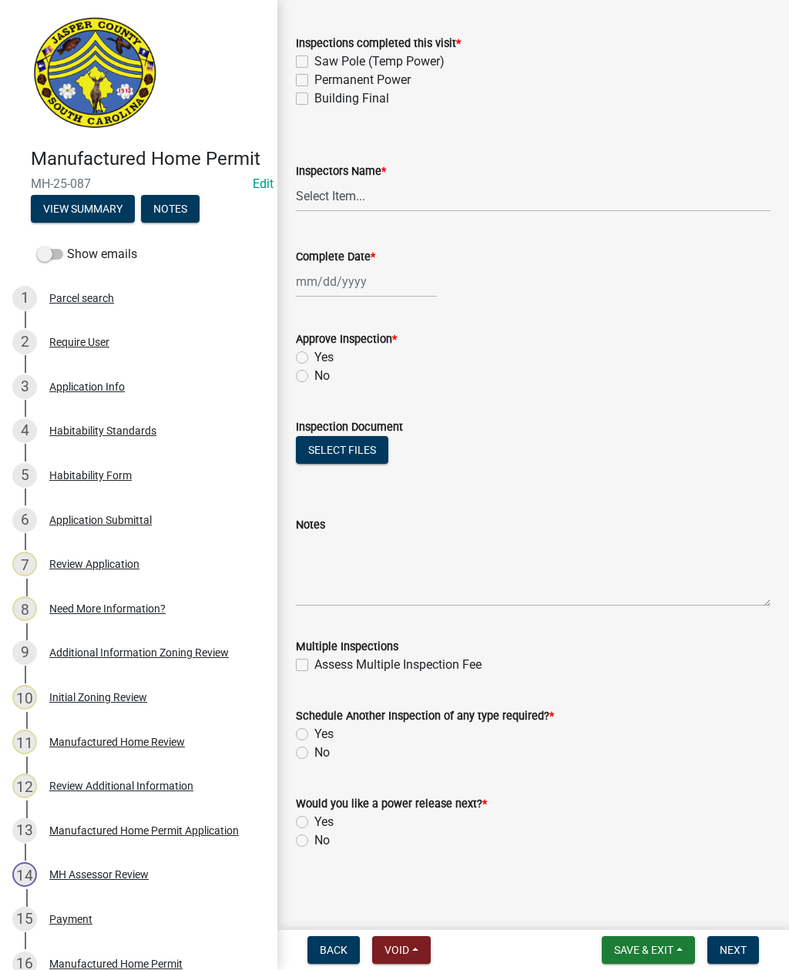
click at [89, 207] on button "View Summary" at bounding box center [83, 209] width 104 height 28
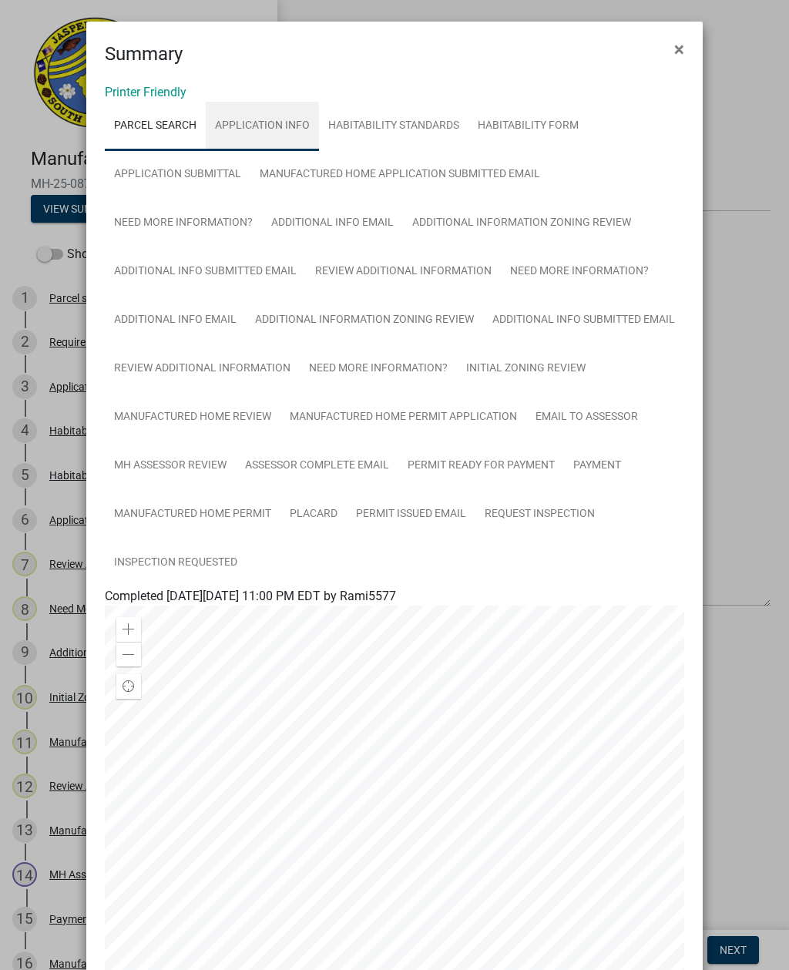
click at [264, 121] on link "Application Info" at bounding box center [262, 126] width 113 height 49
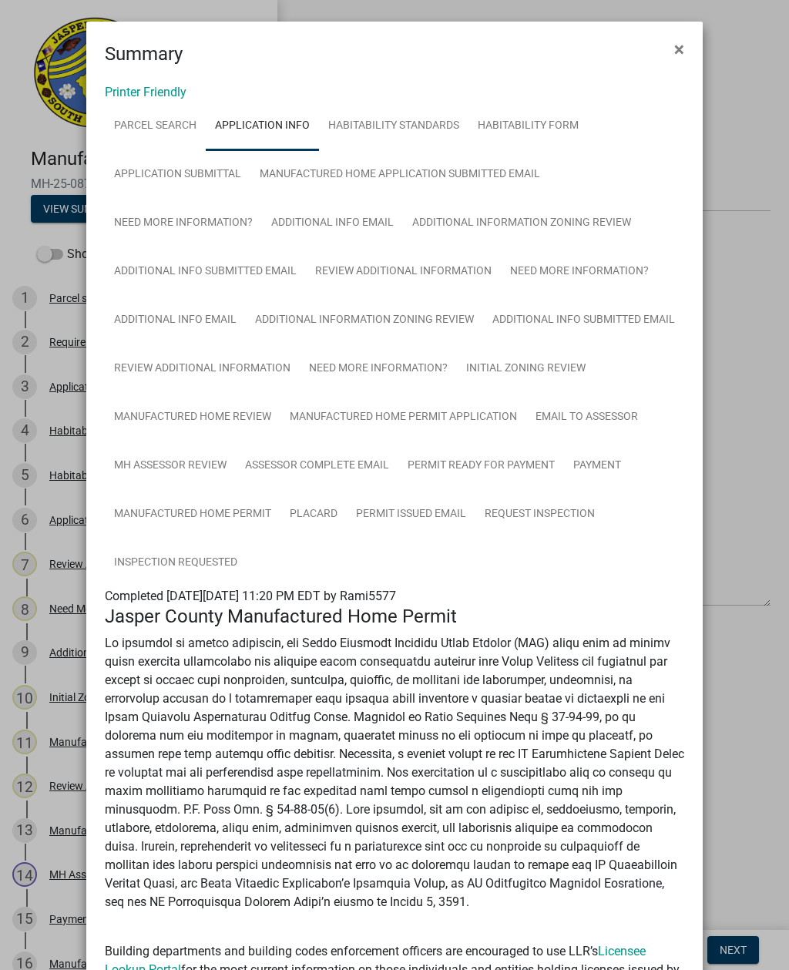
click at [680, 49] on span "×" at bounding box center [679, 50] width 10 height 22
